Goal: Task Accomplishment & Management: Complete application form

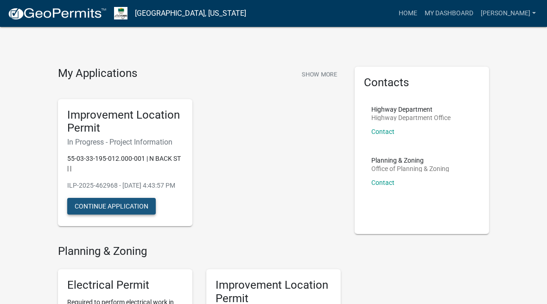
click at [135, 214] on button "Continue Application" at bounding box center [111, 206] width 88 height 17
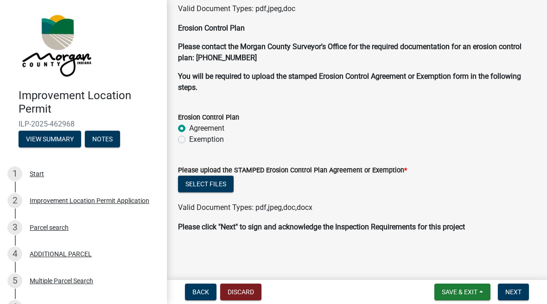
scroll to position [2410, 0]
click at [215, 185] on button "Select files" at bounding box center [206, 184] width 56 height 17
click at [215, 176] on button "Select files" at bounding box center [206, 184] width 56 height 17
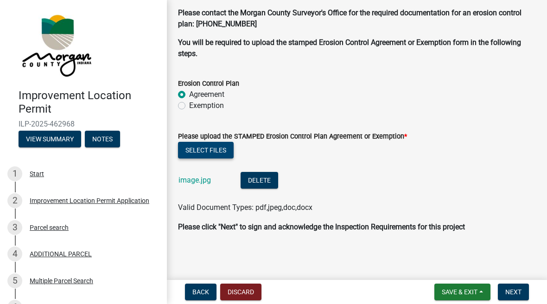
scroll to position [2444, 0]
click at [515, 289] on span "Next" at bounding box center [513, 291] width 16 height 7
click at [517, 292] on span "Next" at bounding box center [513, 291] width 16 height 7
click at [511, 292] on span "Next" at bounding box center [513, 291] width 16 height 7
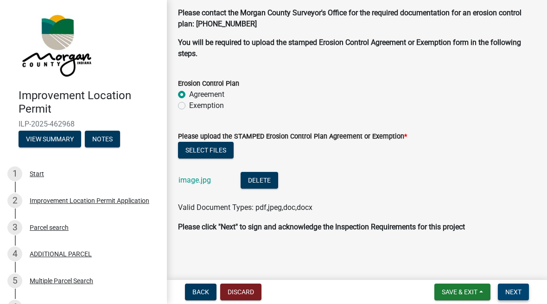
click at [513, 287] on button "Next" at bounding box center [513, 292] width 31 height 17
click at [517, 289] on span "Next" at bounding box center [513, 291] width 16 height 7
click at [519, 292] on span "Next" at bounding box center [513, 291] width 16 height 7
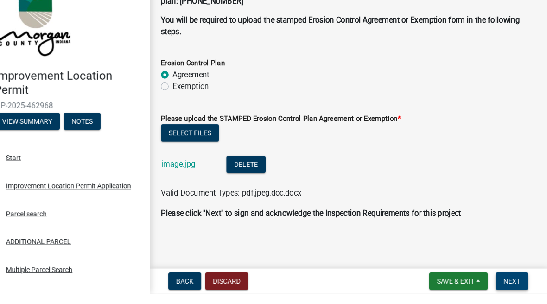
scroll to position [0, 0]
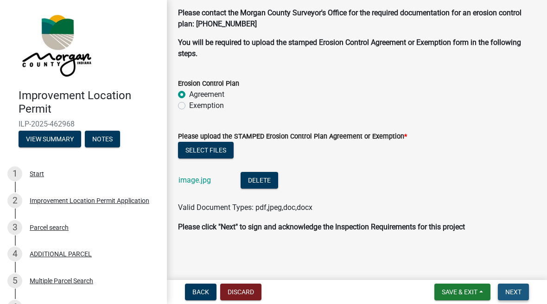
click at [517, 288] on span "Next" at bounding box center [513, 291] width 16 height 7
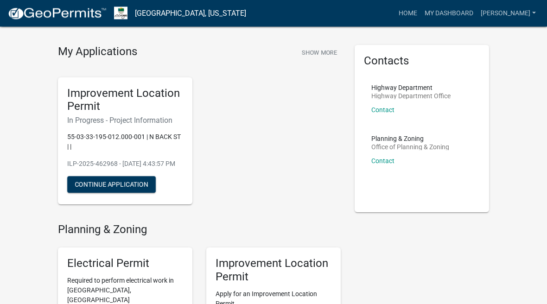
scroll to position [22, 0]
click at [128, 185] on button "Continue Application" at bounding box center [111, 184] width 88 height 17
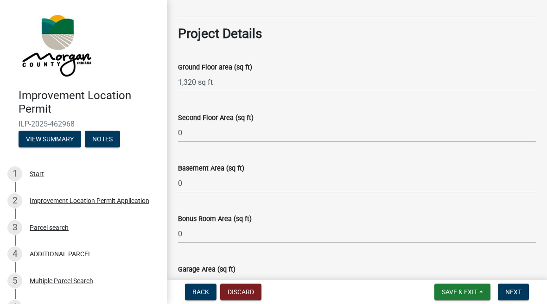
scroll to position [389, 0]
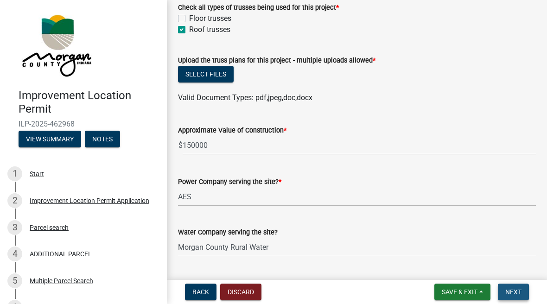
click at [520, 290] on span "Next" at bounding box center [513, 291] width 16 height 7
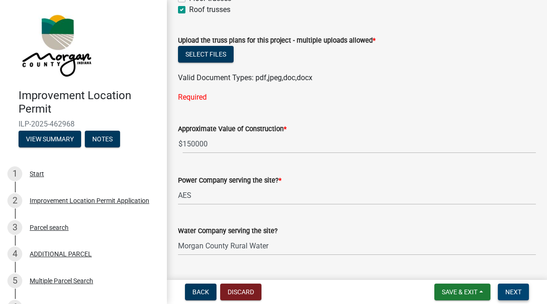
scroll to position [999, 0]
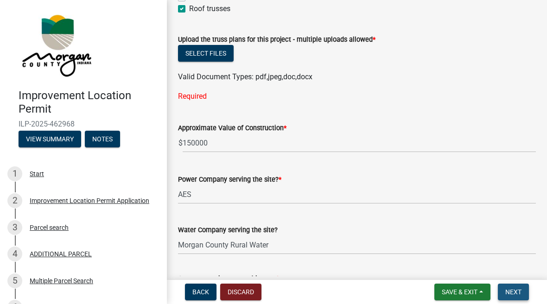
click at [513, 293] on span "Next" at bounding box center [513, 291] width 16 height 7
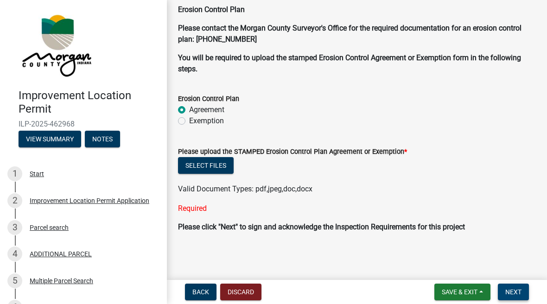
scroll to position [2466, 0]
click at [516, 285] on button "Next" at bounding box center [513, 292] width 31 height 17
click at [212, 168] on button "Select files" at bounding box center [206, 165] width 56 height 17
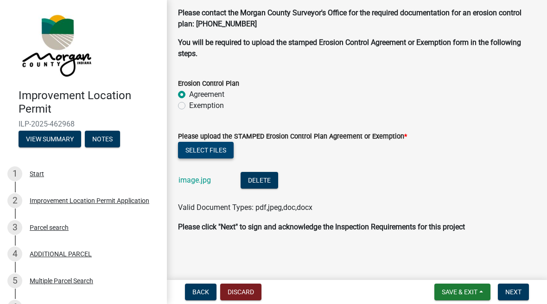
scroll to position [2481, 0]
click at [514, 285] on button "Next" at bounding box center [513, 292] width 31 height 17
click at [467, 287] on button "Save & Exit" at bounding box center [462, 292] width 56 height 17
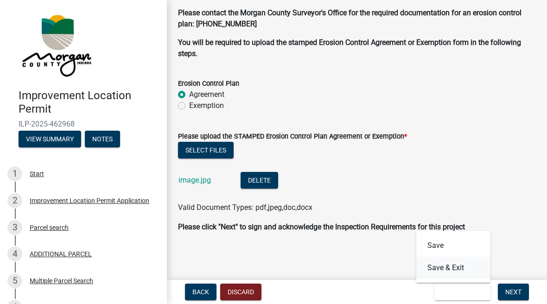
click at [464, 268] on button "Save & Exit" at bounding box center [453, 268] width 74 height 22
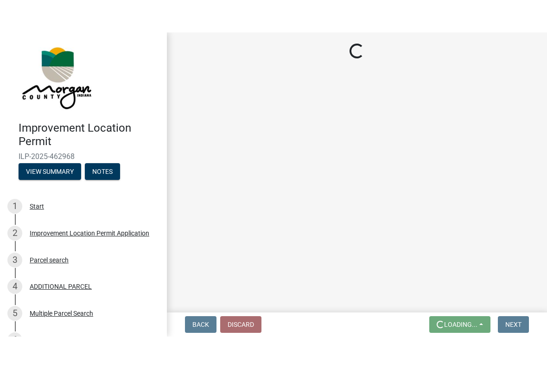
scroll to position [0, 0]
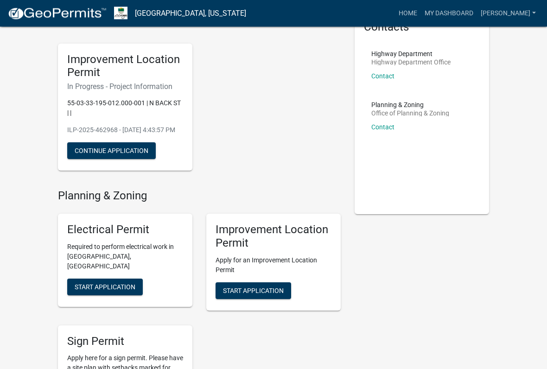
scroll to position [48, 0]
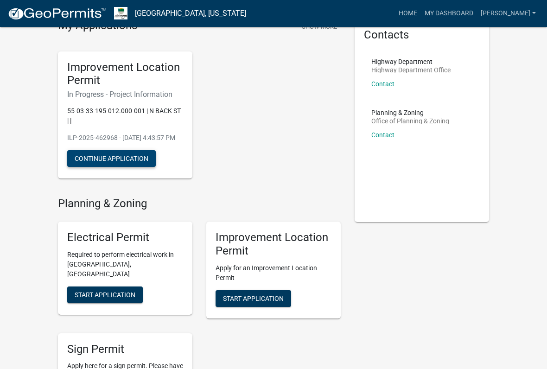
click at [132, 161] on button "Continue Application" at bounding box center [111, 158] width 88 height 17
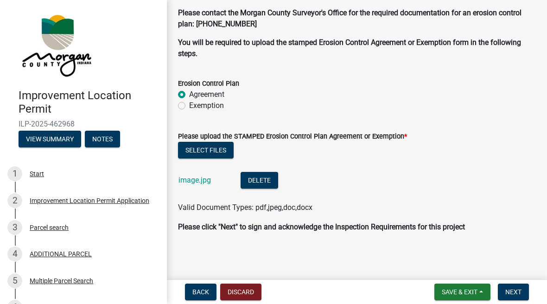
scroll to position [2444, 0]
click at [518, 289] on span "Next" at bounding box center [513, 291] width 16 height 7
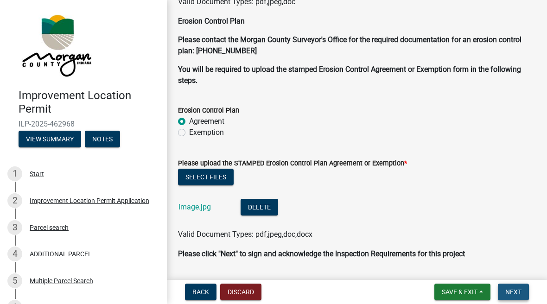
click at [516, 289] on span "Next" at bounding box center [513, 291] width 16 height 7
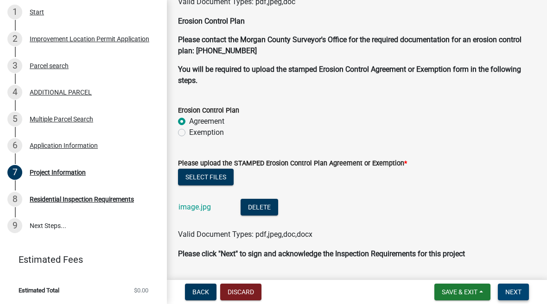
scroll to position [161, 0]
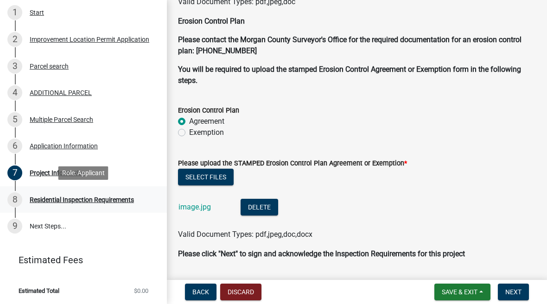
click at [93, 196] on div "Residential Inspection Requirements" at bounding box center [82, 199] width 104 height 6
click at [131, 196] on div "Residential Inspection Requirements" at bounding box center [82, 199] width 104 height 6
click at [513, 289] on span "Next" at bounding box center [513, 291] width 16 height 7
click at [516, 291] on span "Next" at bounding box center [513, 291] width 16 height 7
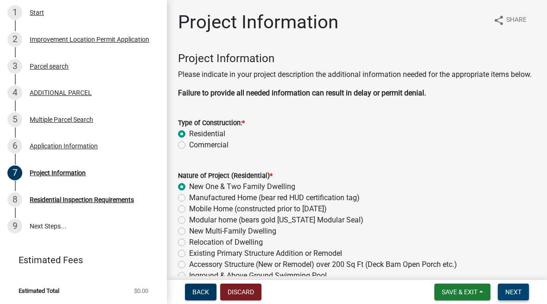
scroll to position [0, 0]
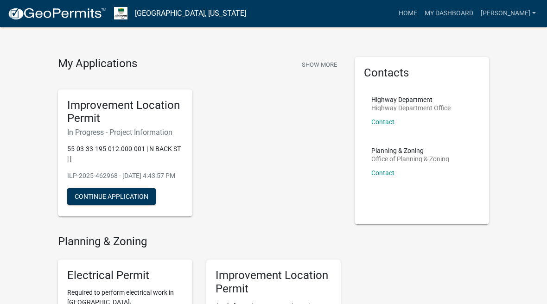
scroll to position [9, 0]
